Goal: Task Accomplishment & Management: Use online tool/utility

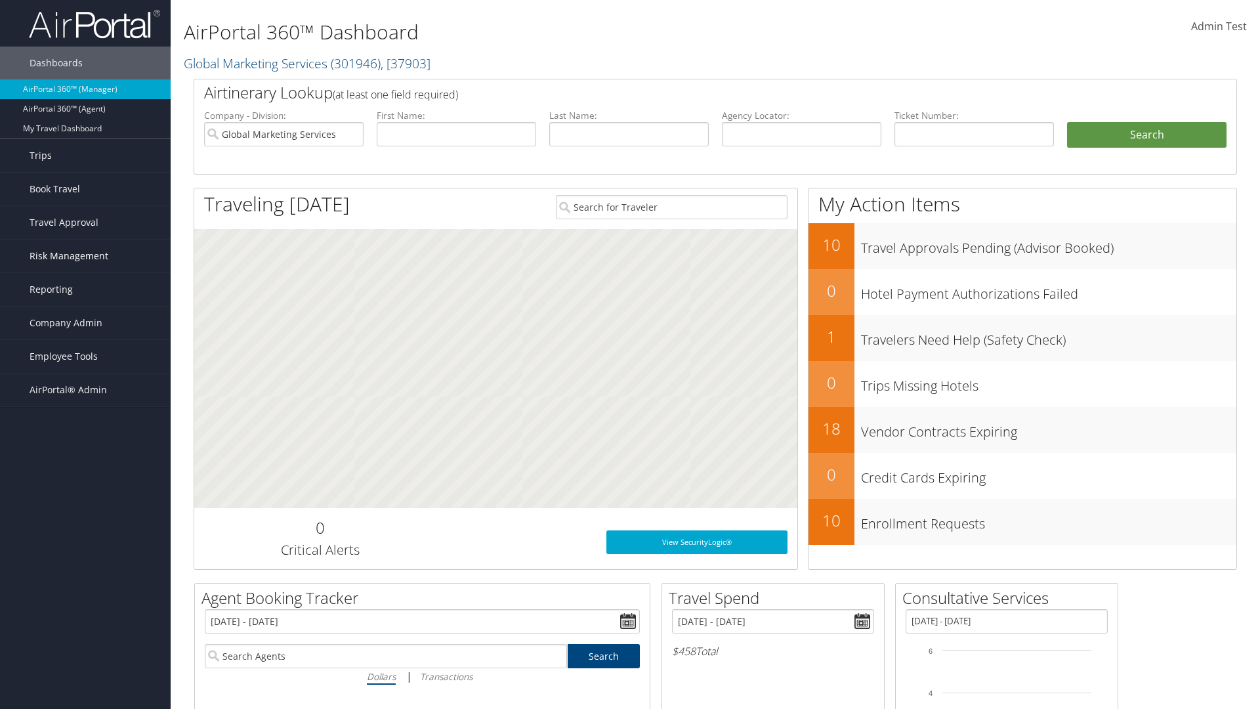
click at [85, 256] on span "Risk Management" at bounding box center [69, 255] width 79 height 33
click at [0, 0] on link "SecurityLogic® Map" at bounding box center [0, 0] width 0 height 0
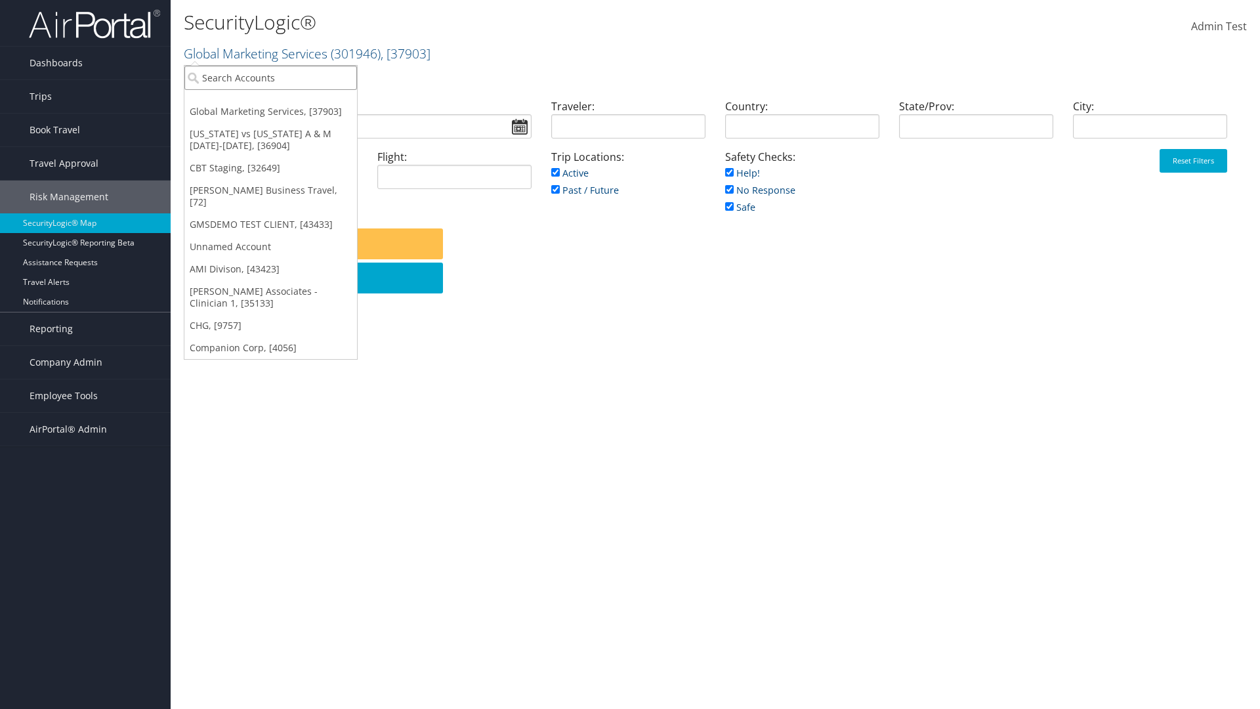
click at [270, 77] on input "search" at bounding box center [270, 78] width 173 height 24
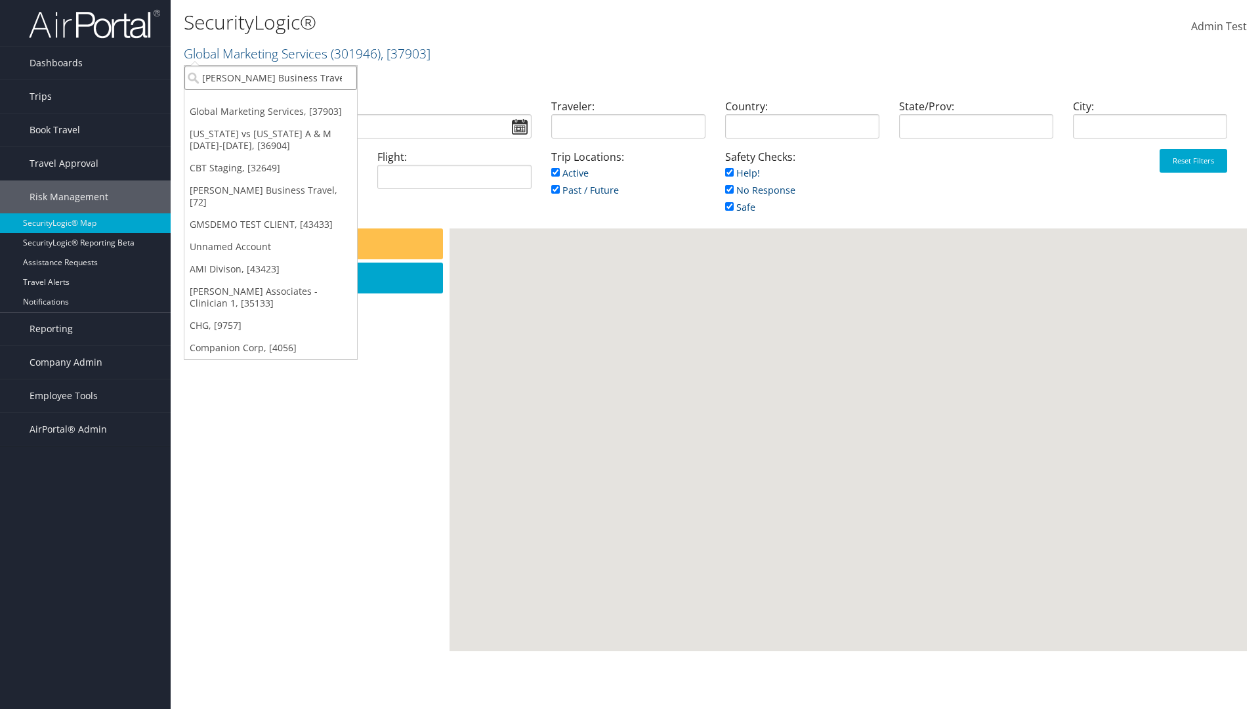
type input "[PERSON_NAME] Business Travel"
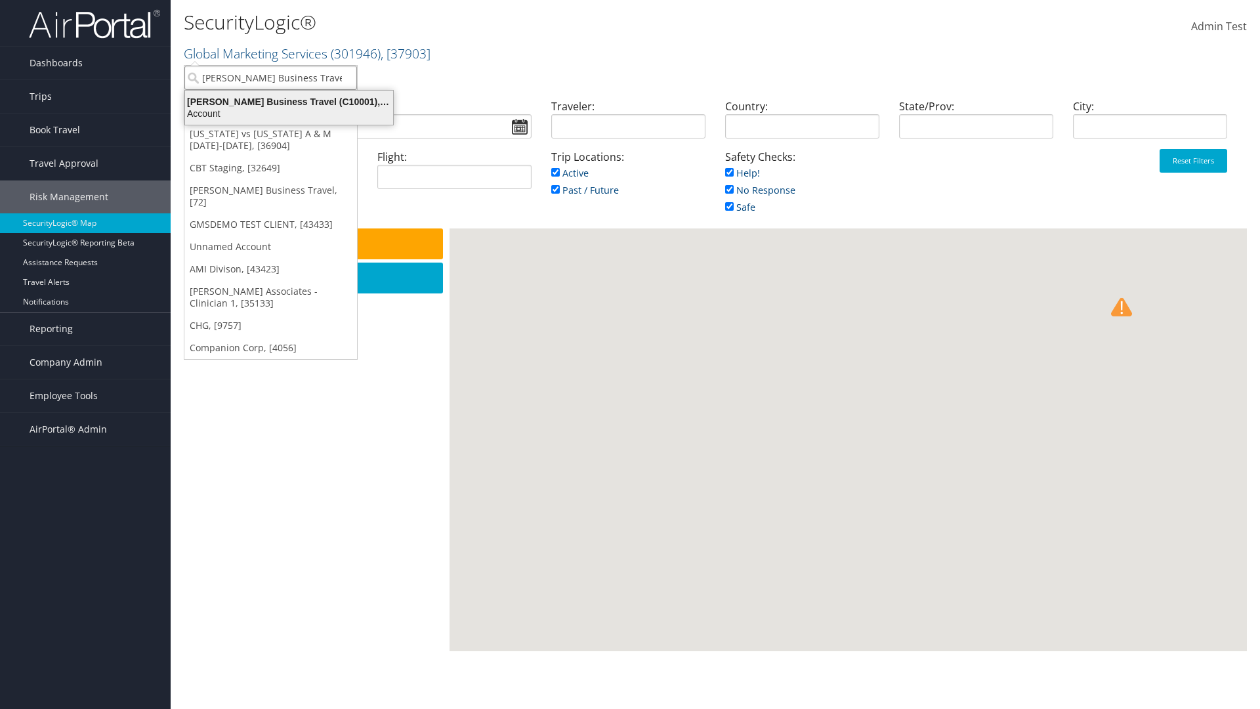
click at [289, 113] on div "Account" at bounding box center [289, 114] width 224 height 12
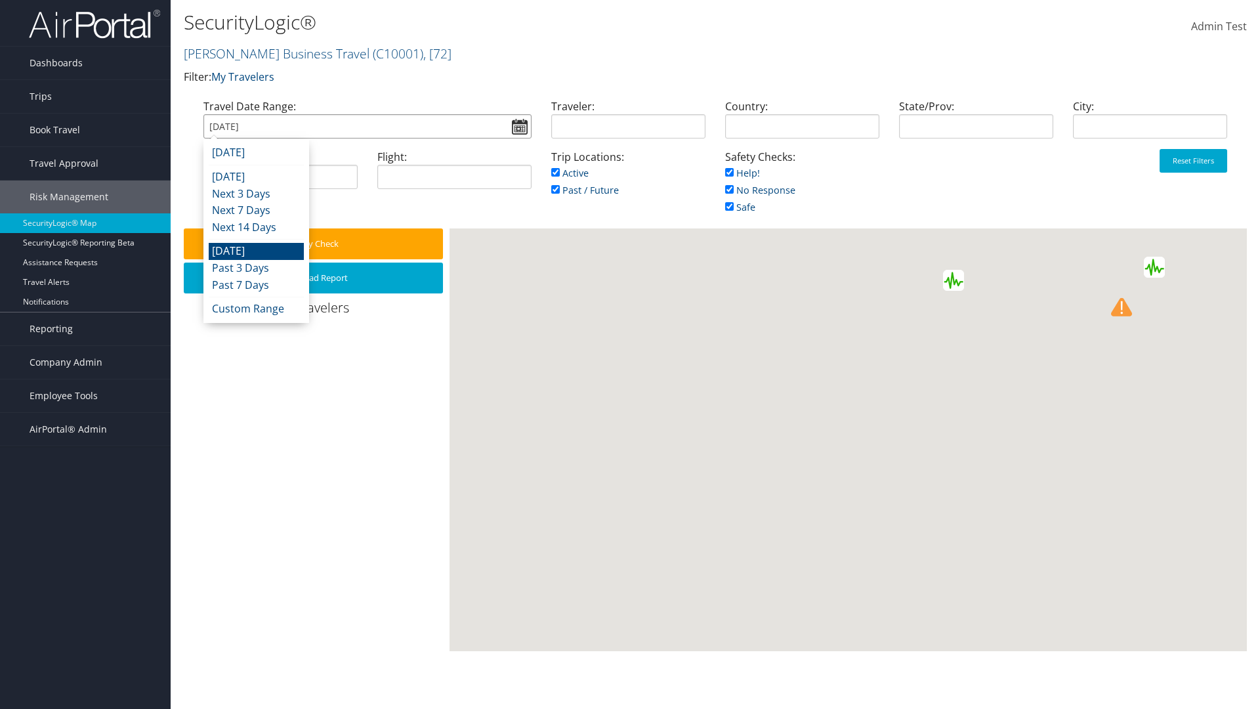
click at [367, 126] on input "09/07/2025" at bounding box center [367, 126] width 328 height 24
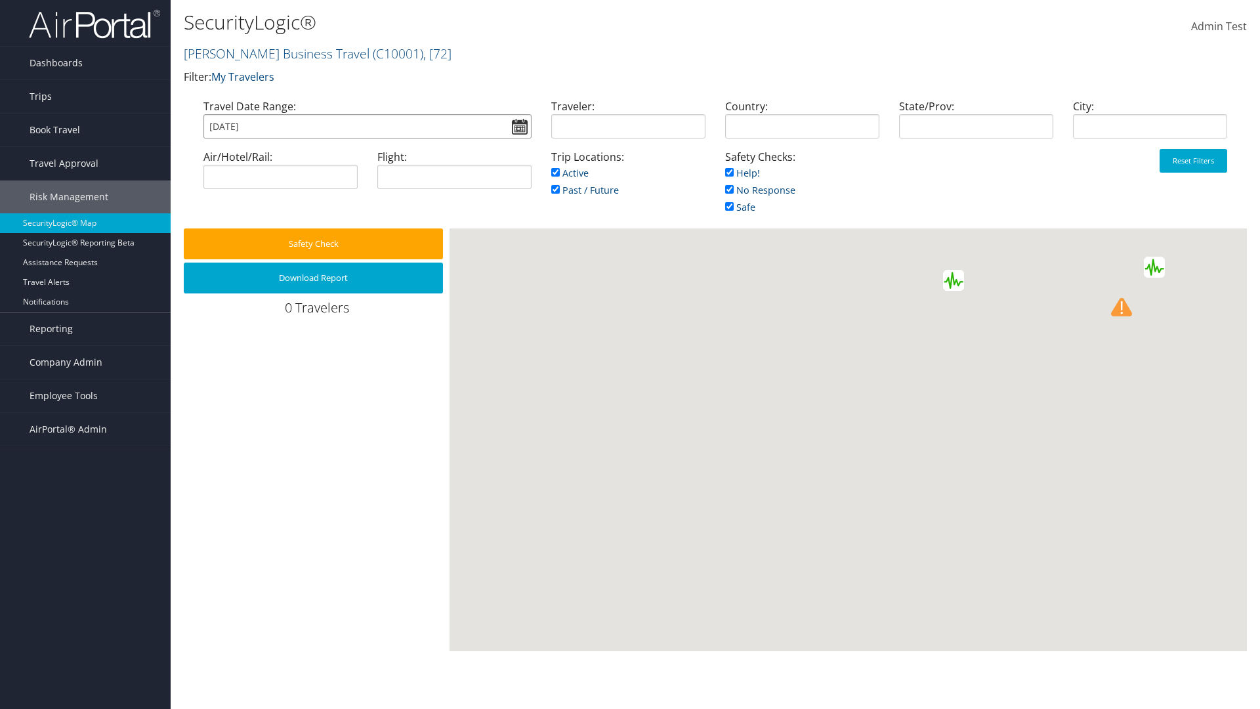
click at [367, 126] on input "09/07/2025" at bounding box center [367, 126] width 328 height 24
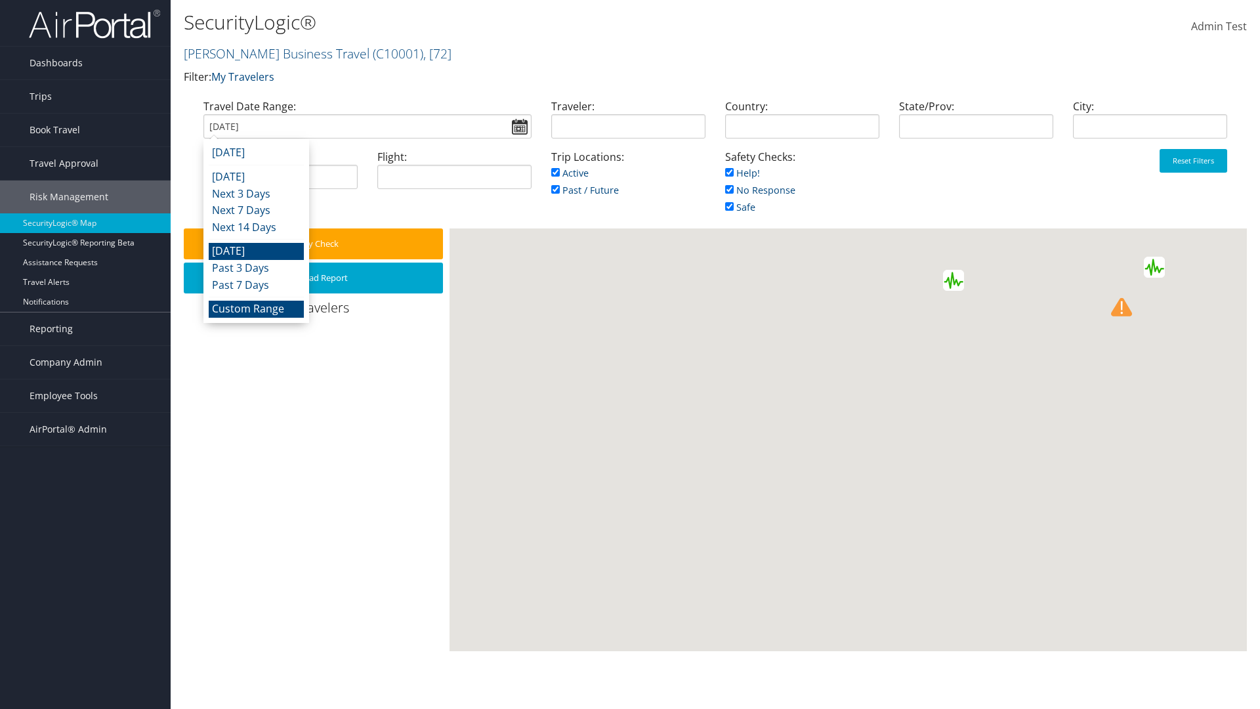
click at [256, 308] on li "Custom Range" at bounding box center [256, 308] width 95 height 17
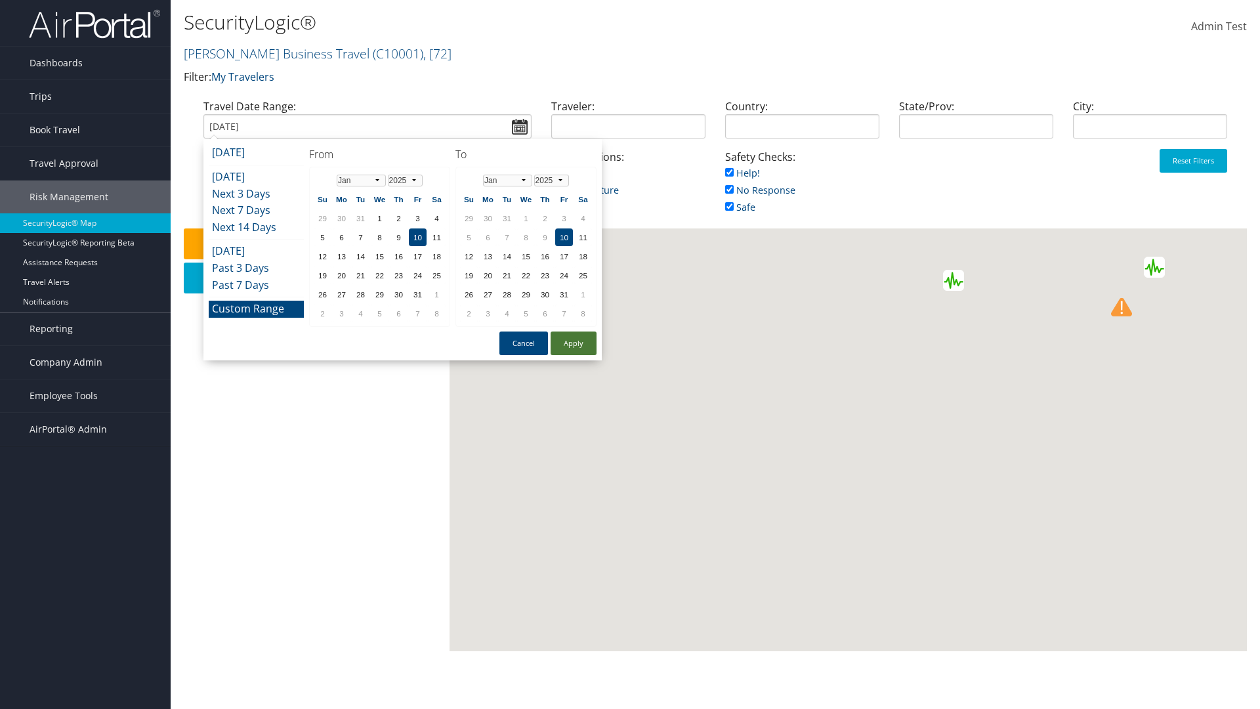
click at [573, 343] on button "Apply" at bounding box center [573, 343] width 46 height 24
type input "01/10/2025"
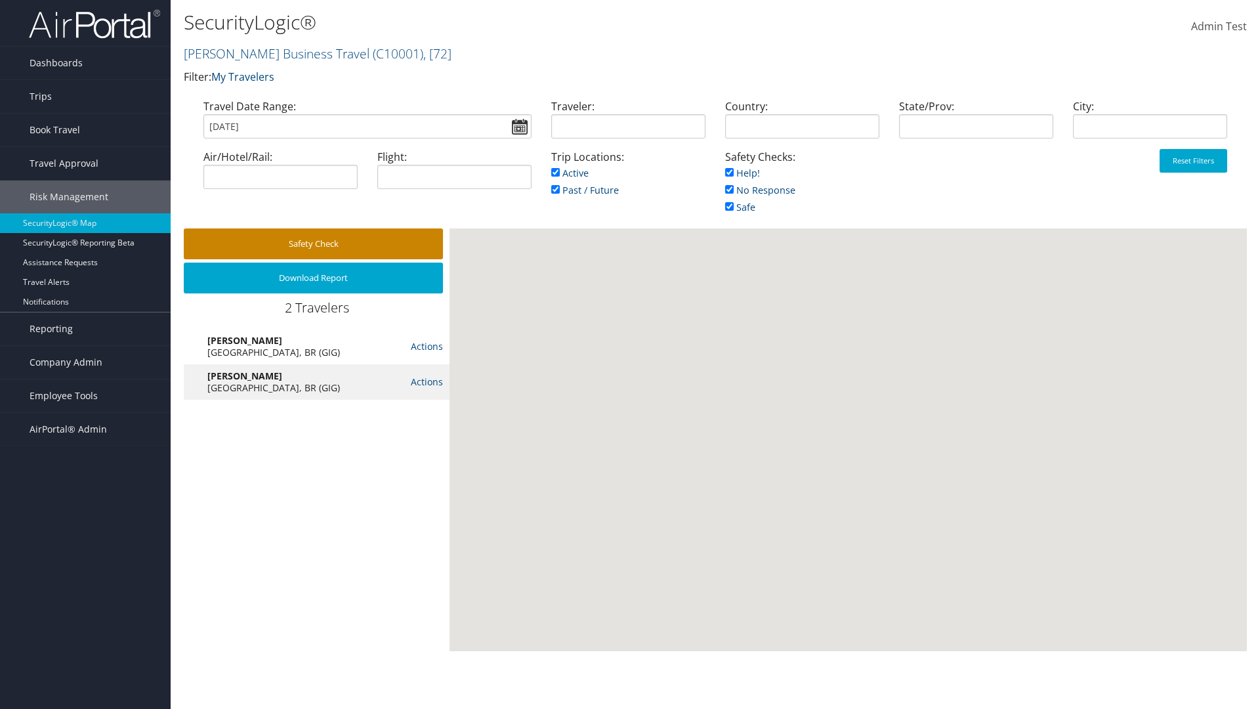
click at [313, 243] on button "Safety Check" at bounding box center [313, 243] width 259 height 31
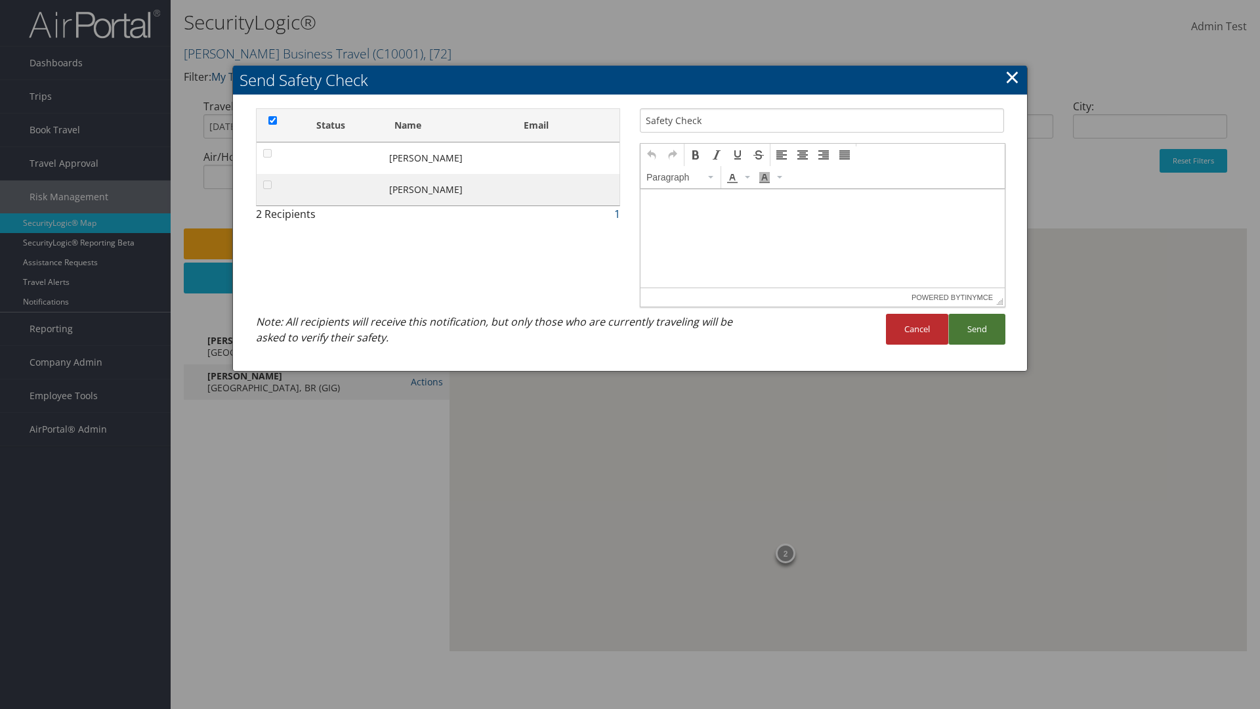
click at [976, 329] on button "Send" at bounding box center [976, 329] width 57 height 31
